Goal: Check status: Check status

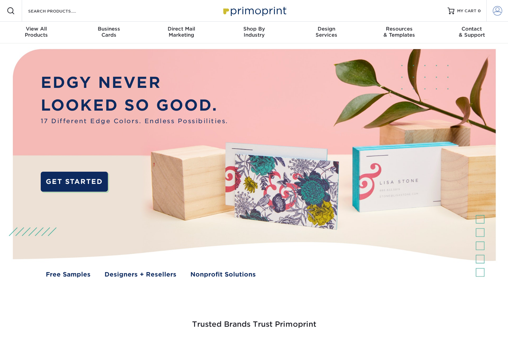
click at [496, 12] on span at bounding box center [498, 11] width 10 height 10
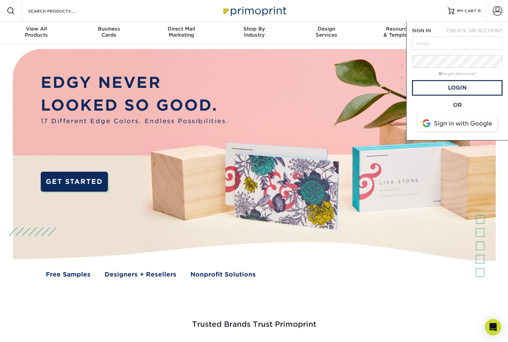
click at [460, 124] on span at bounding box center [458, 124] width 87 height 18
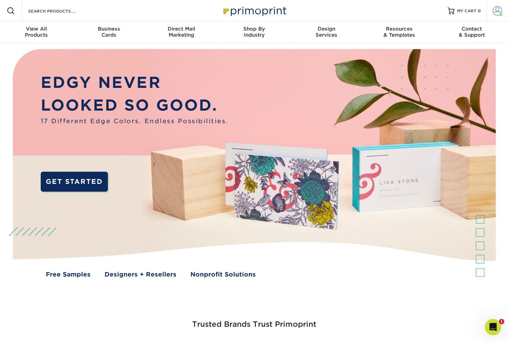
click at [495, 14] on span at bounding box center [498, 11] width 10 height 10
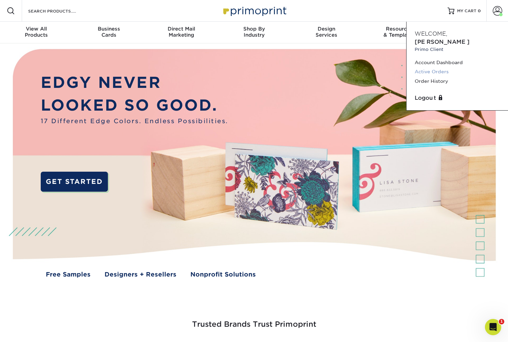
click at [443, 67] on link "Active Orders" at bounding box center [457, 71] width 85 height 9
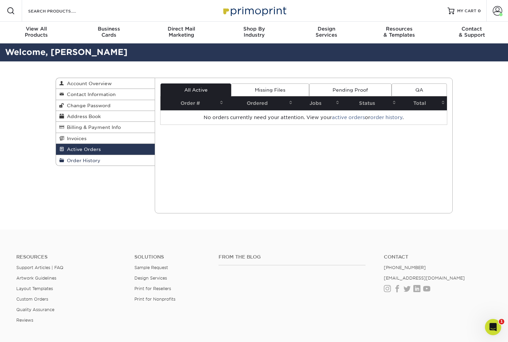
click at [95, 160] on span "Order History" at bounding box center [82, 160] width 36 height 5
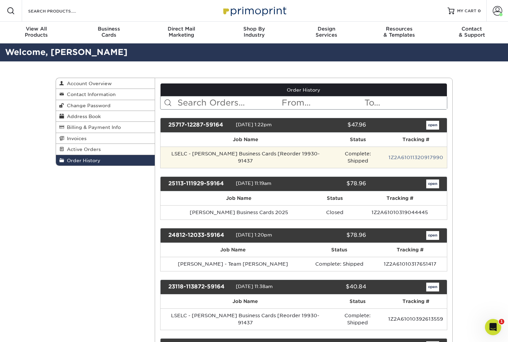
click at [226, 153] on td "LSELC - Shagun Business Cards [Reorder 19930-91437" at bounding box center [246, 157] width 170 height 21
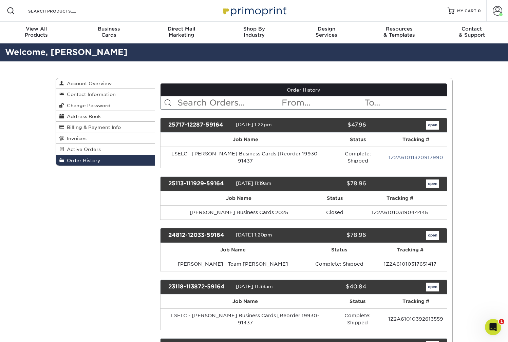
click at [433, 125] on link "open" at bounding box center [433, 125] width 13 height 9
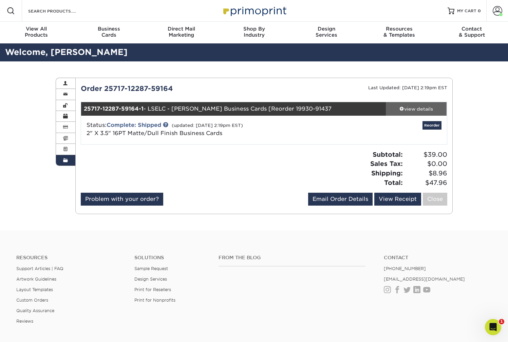
click at [420, 108] on div "view details" at bounding box center [416, 109] width 61 height 7
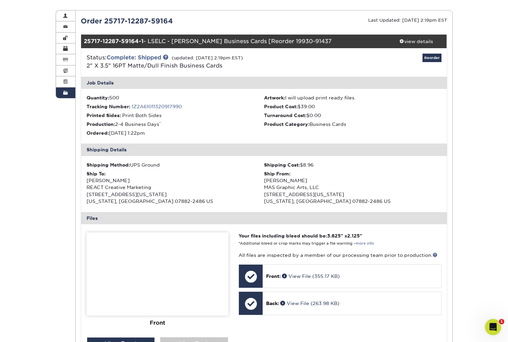
scroll to position [36, 0]
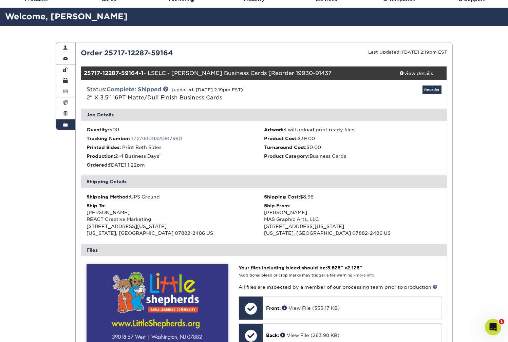
click at [67, 125] on span at bounding box center [65, 124] width 5 height 5
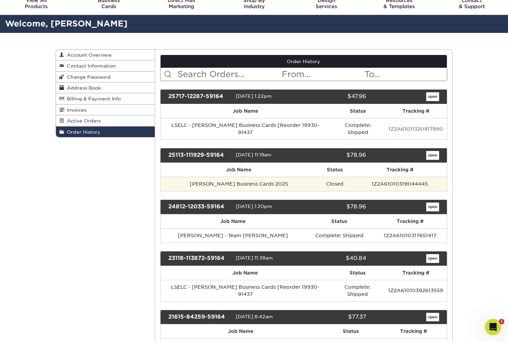
scroll to position [29, 0]
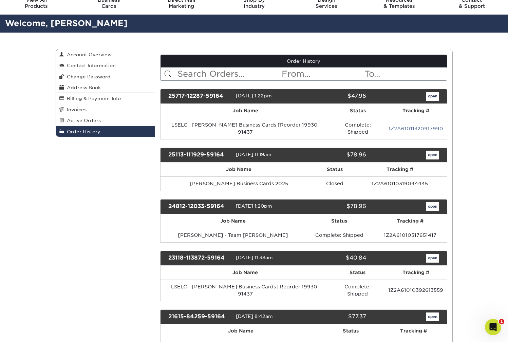
click at [430, 254] on link "open" at bounding box center [433, 258] width 13 height 9
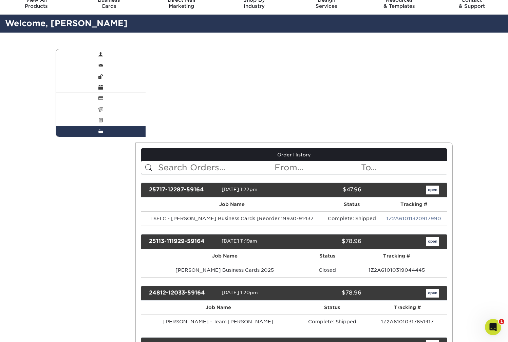
scroll to position [0, 0]
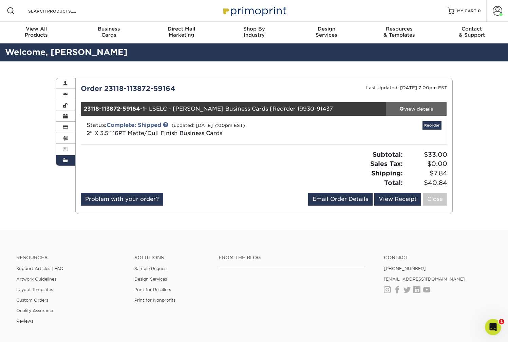
click at [422, 106] on div "view details" at bounding box center [416, 109] width 61 height 7
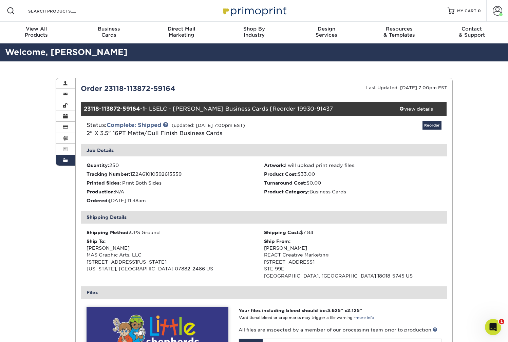
click at [68, 158] on span at bounding box center [65, 160] width 5 height 5
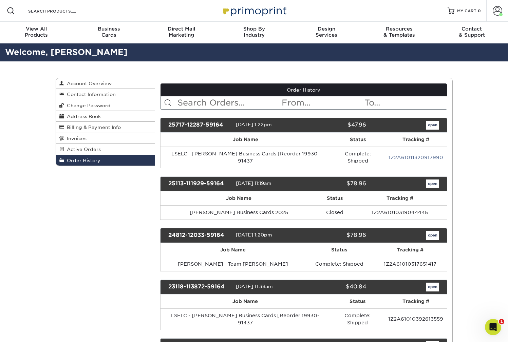
click at [429, 126] on link "open" at bounding box center [433, 125] width 13 height 9
